Goal: Transaction & Acquisition: Obtain resource

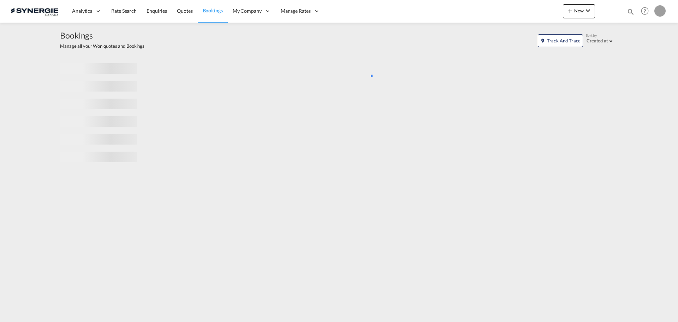
click at [631, 13] on md-icon "icon-magnify" at bounding box center [631, 12] width 8 height 8
click at [519, 16] on select "Bookings Quotes Enquiries" at bounding box center [518, 11] width 34 height 13
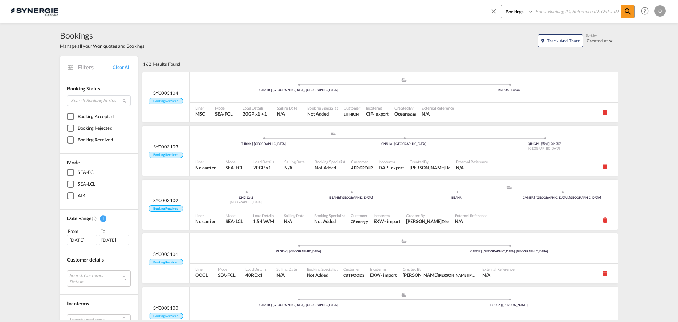
select select "Quotes"
click at [501, 5] on select "Bookings Quotes Enquiries" at bounding box center [518, 11] width 34 height 13
click at [541, 14] on input at bounding box center [577, 11] width 88 height 12
paste input "SYC000015067"
click at [631, 13] on md-icon "icon-magnify" at bounding box center [627, 11] width 8 height 8
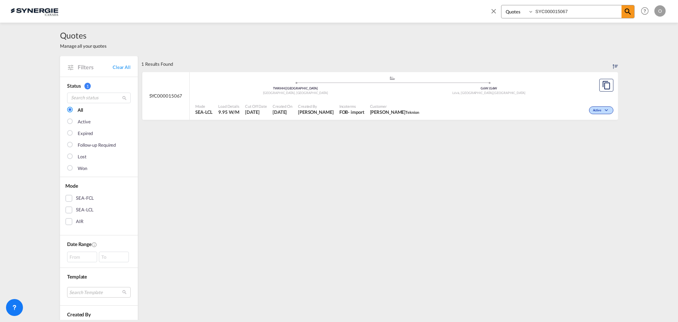
click at [381, 112] on span "[PERSON_NAME]" at bounding box center [394, 112] width 49 height 6
click at [541, 11] on input "SYC000015067" at bounding box center [577, 11] width 88 height 12
paste input "4186"
type input "SYC000014186"
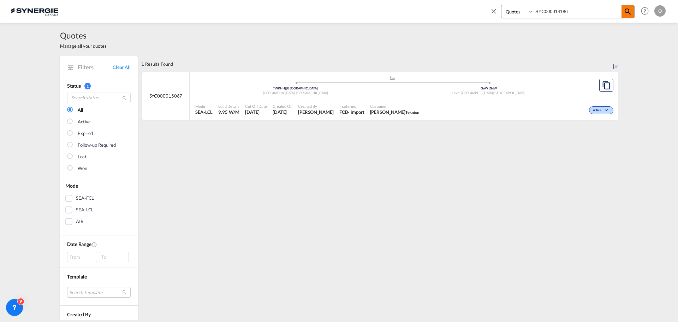
click at [628, 11] on md-icon "icon-magnify" at bounding box center [627, 11] width 8 height 8
click at [425, 109] on span "[PERSON_NAME]" at bounding box center [404, 112] width 65 height 6
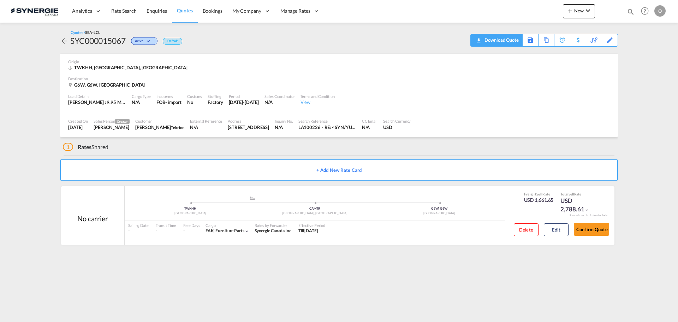
click at [511, 38] on div "Download Quote" at bounding box center [501, 39] width 36 height 11
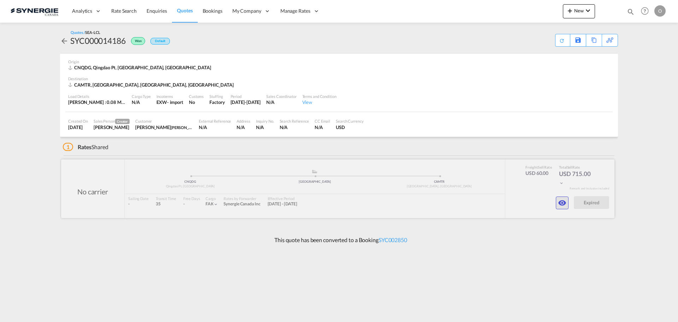
click at [565, 202] on md-icon "icon-eye" at bounding box center [562, 202] width 8 height 8
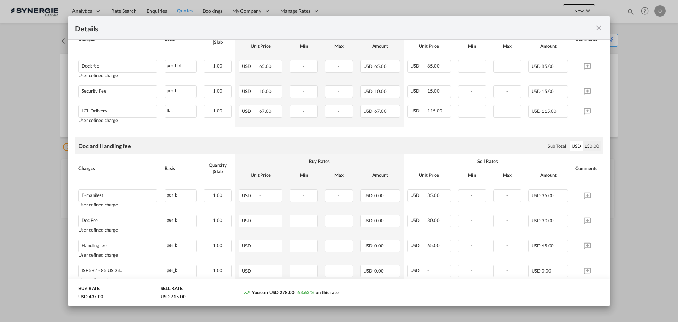
scroll to position [230, 0]
